Goal: Information Seeking & Learning: Understand process/instructions

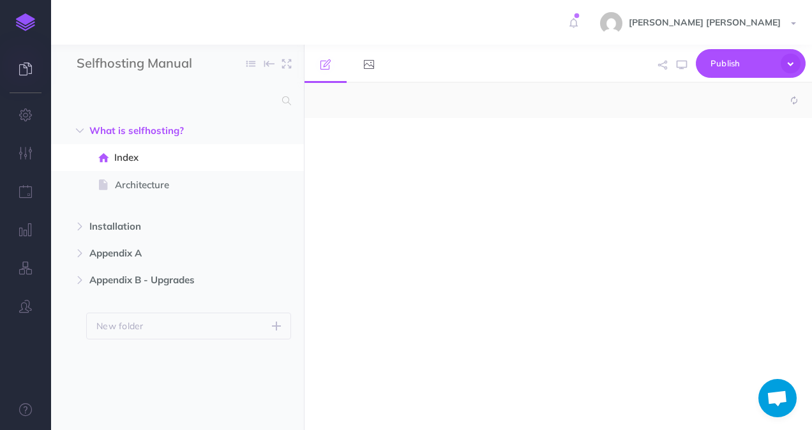
select select "null"
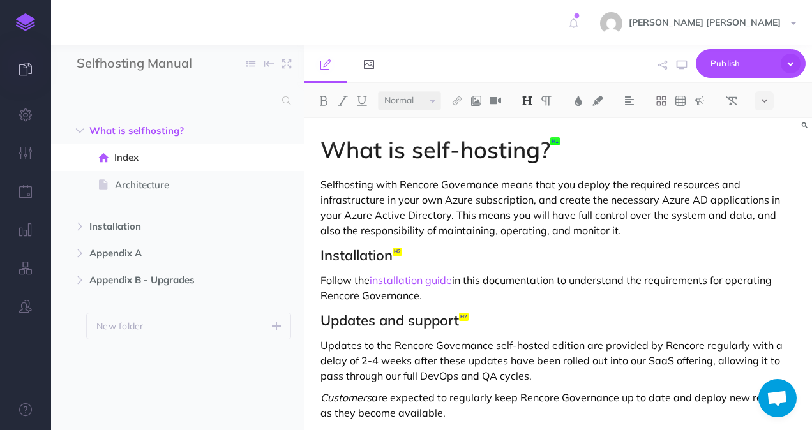
click at [40, 70] on link at bounding box center [25, 70] width 51 height 38
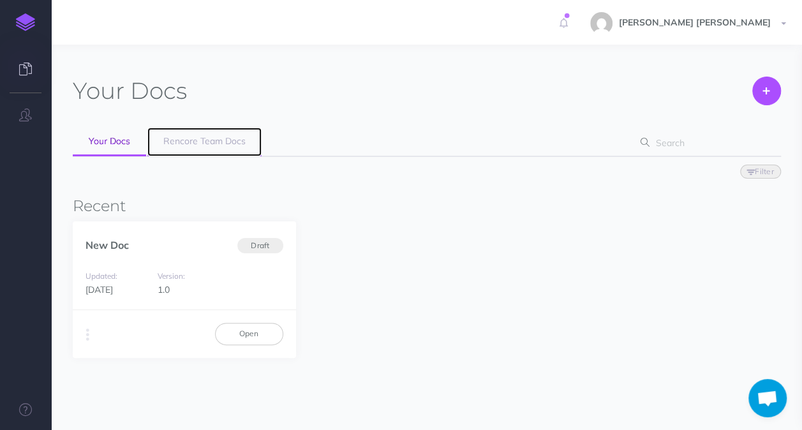
click at [174, 149] on link "Rencore Team Docs" at bounding box center [204, 142] width 114 height 29
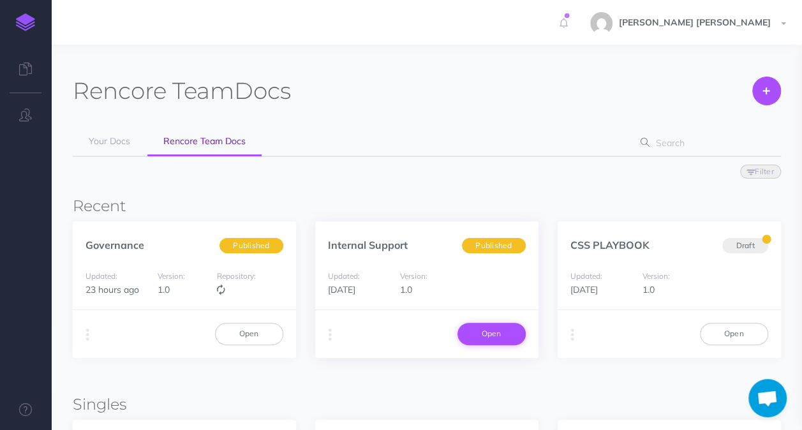
click at [482, 336] on link "Open" at bounding box center [491, 334] width 68 height 22
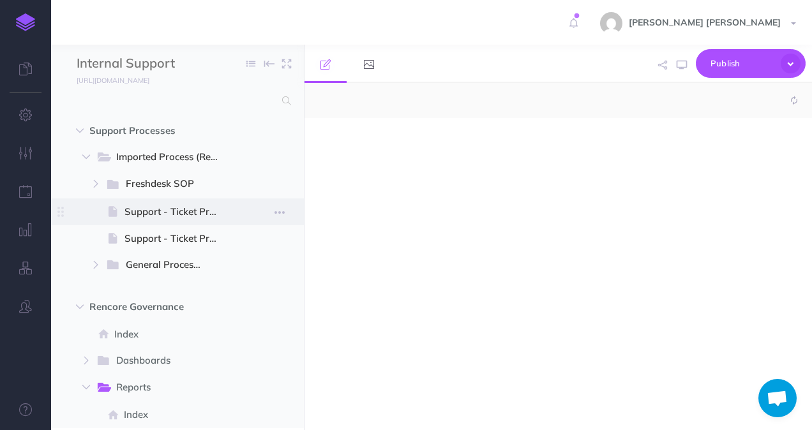
select select "null"
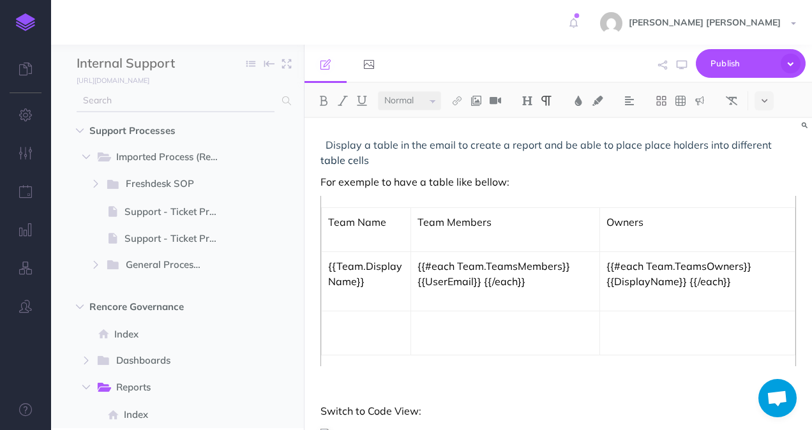
click at [253, 103] on input "text" at bounding box center [176, 100] width 198 height 23
type input "delete workspace"
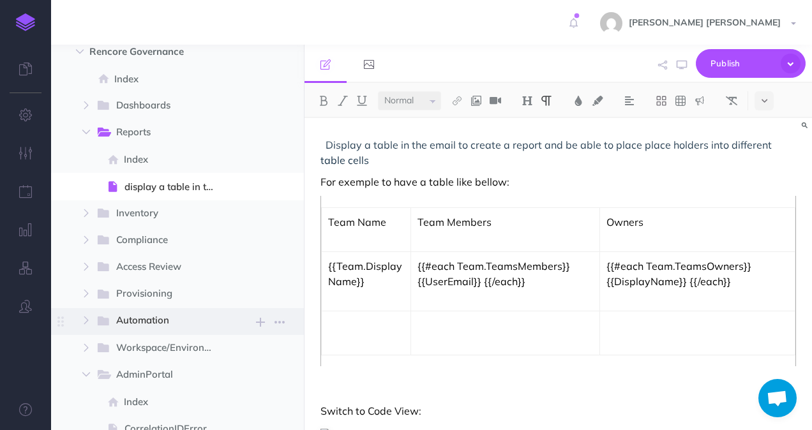
scroll to position [383, 0]
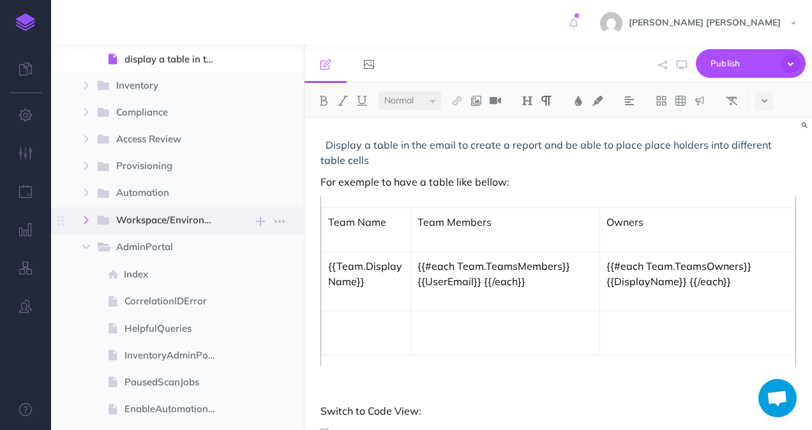
click at [84, 221] on icon "button" at bounding box center [86, 220] width 8 height 8
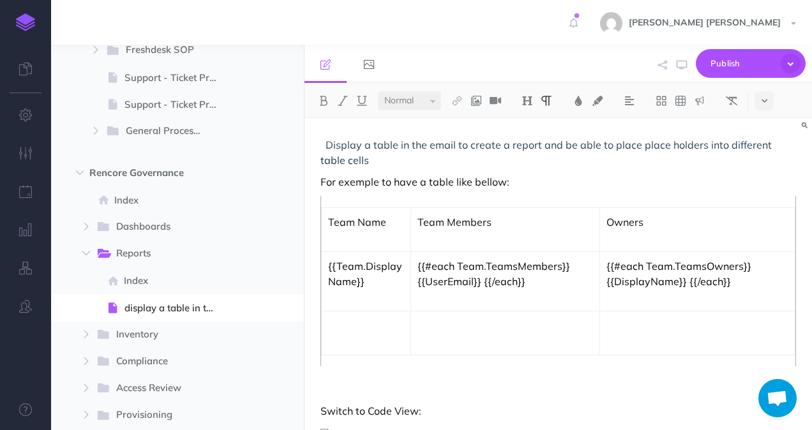
scroll to position [0, 0]
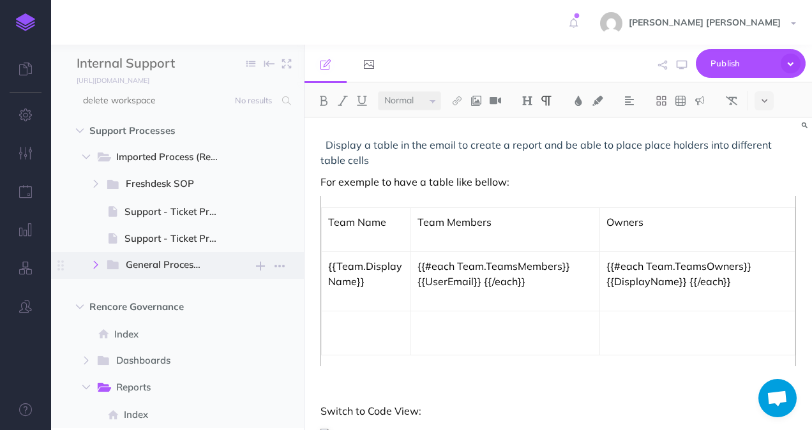
click at [97, 263] on icon "button" at bounding box center [96, 265] width 8 height 8
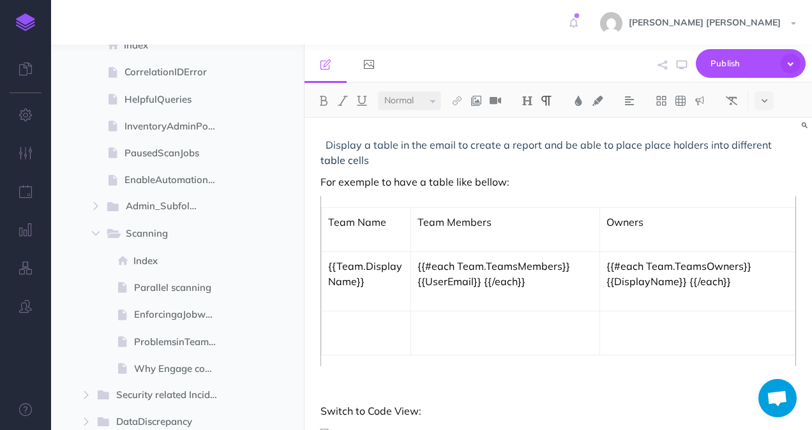
scroll to position [1085, 0]
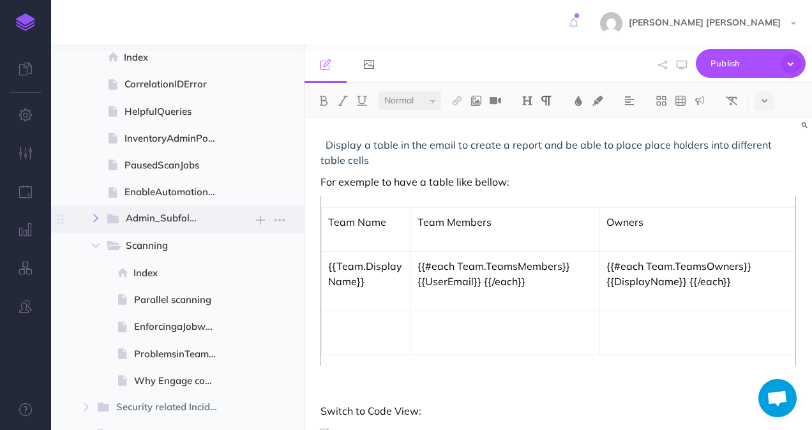
click at [100, 224] on button "button" at bounding box center [95, 218] width 23 height 15
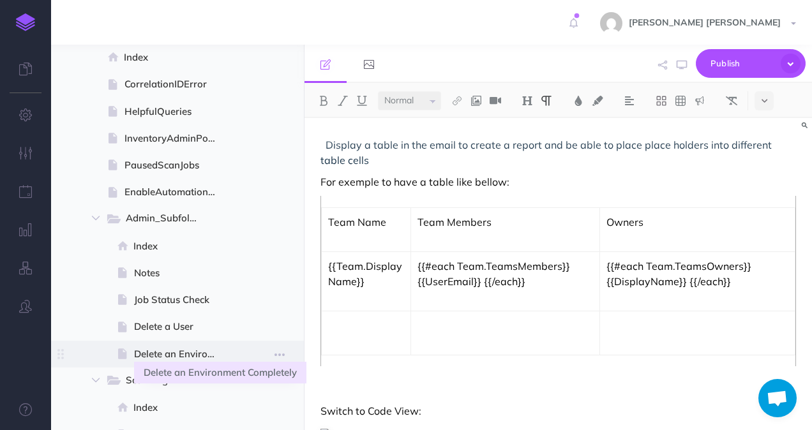
click at [158, 350] on span "Delete an Environment Completely" at bounding box center [180, 353] width 93 height 15
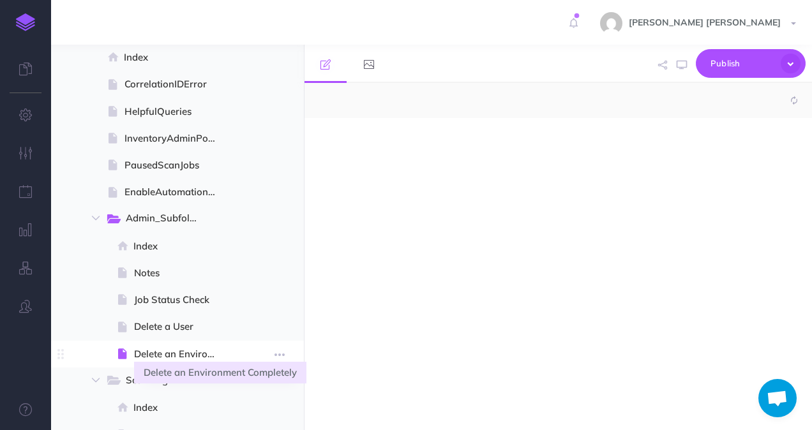
select select "null"
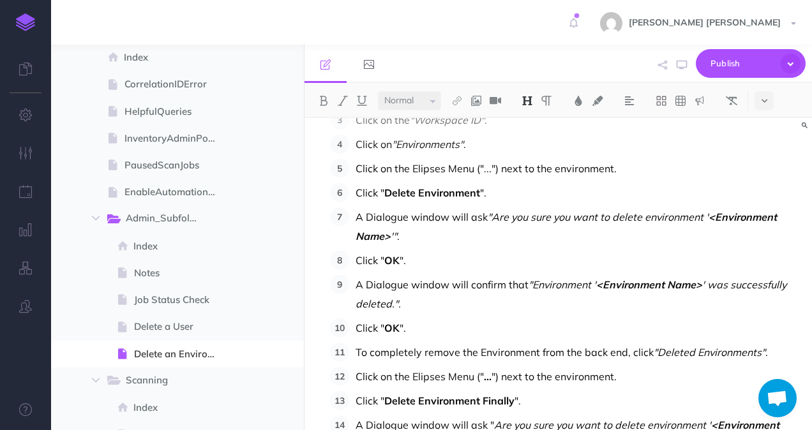
scroll to position [232, 0]
